Goal: Task Accomplishment & Management: Manage account settings

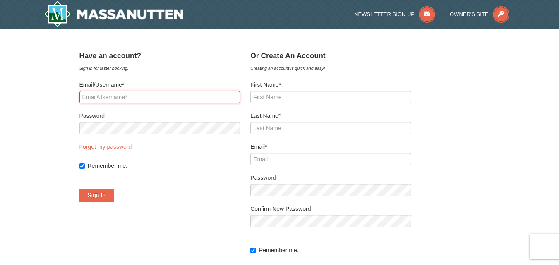
click at [117, 95] on input "Email/Username*" at bounding box center [159, 97] width 161 height 12
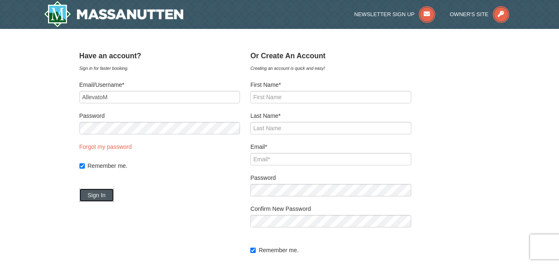
click at [114, 195] on button "Sign In" at bounding box center [96, 195] width 35 height 13
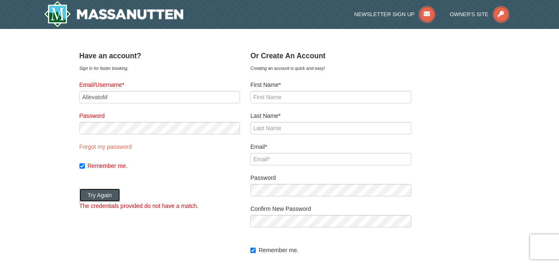
click at [103, 193] on button "Try Again" at bounding box center [99, 195] width 41 height 13
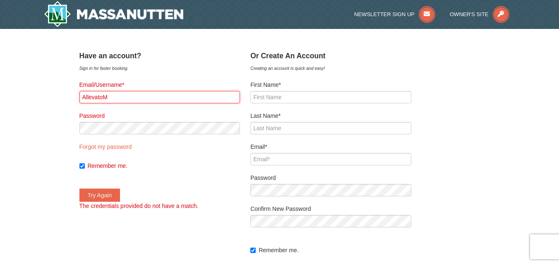
click at [123, 96] on input "AllevatoM" at bounding box center [159, 97] width 161 height 12
type input "A"
click at [116, 95] on input "Email/Username*" at bounding box center [159, 97] width 161 height 12
click at [131, 103] on input "Email/Username*" at bounding box center [159, 97] width 161 height 12
type input "a"
